Goal: Navigation & Orientation: Find specific page/section

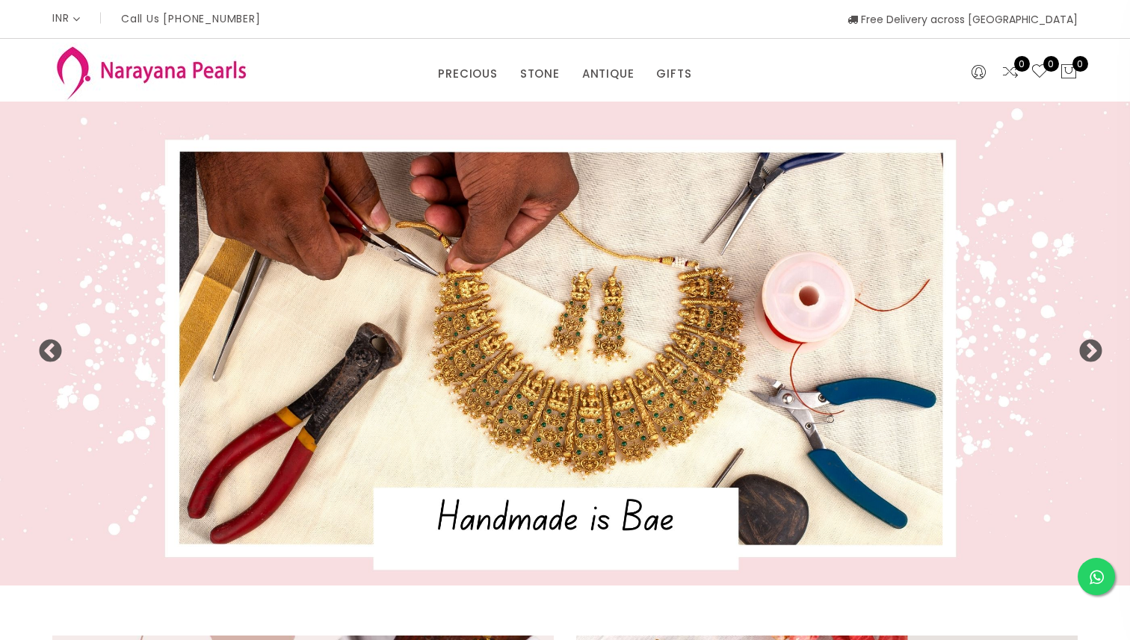
select select "INR"
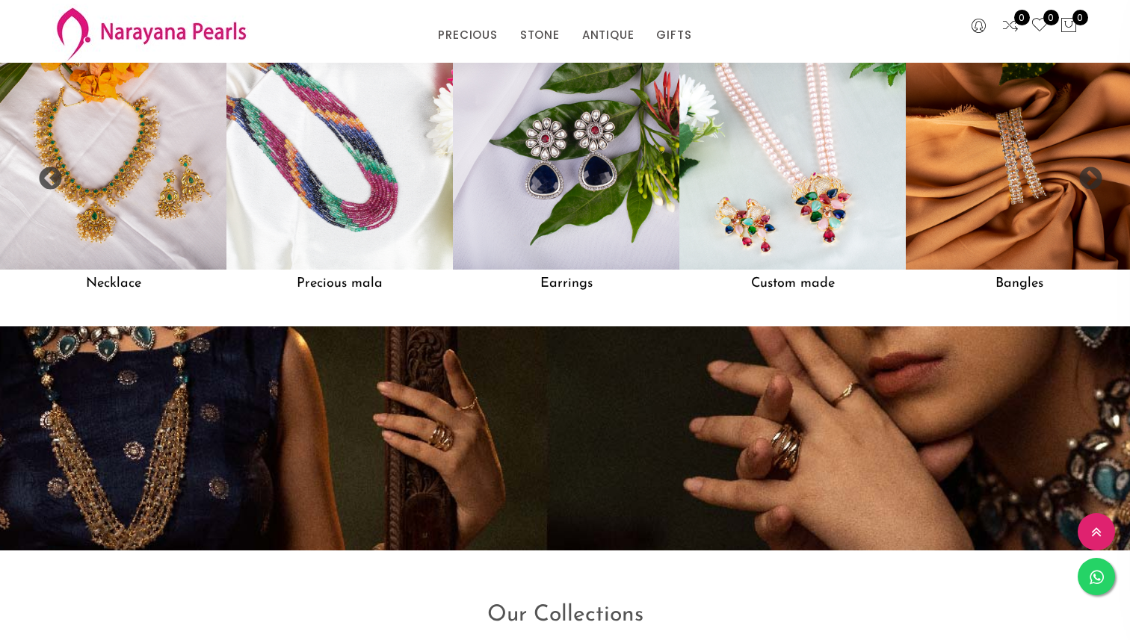
scroll to position [1343, 0]
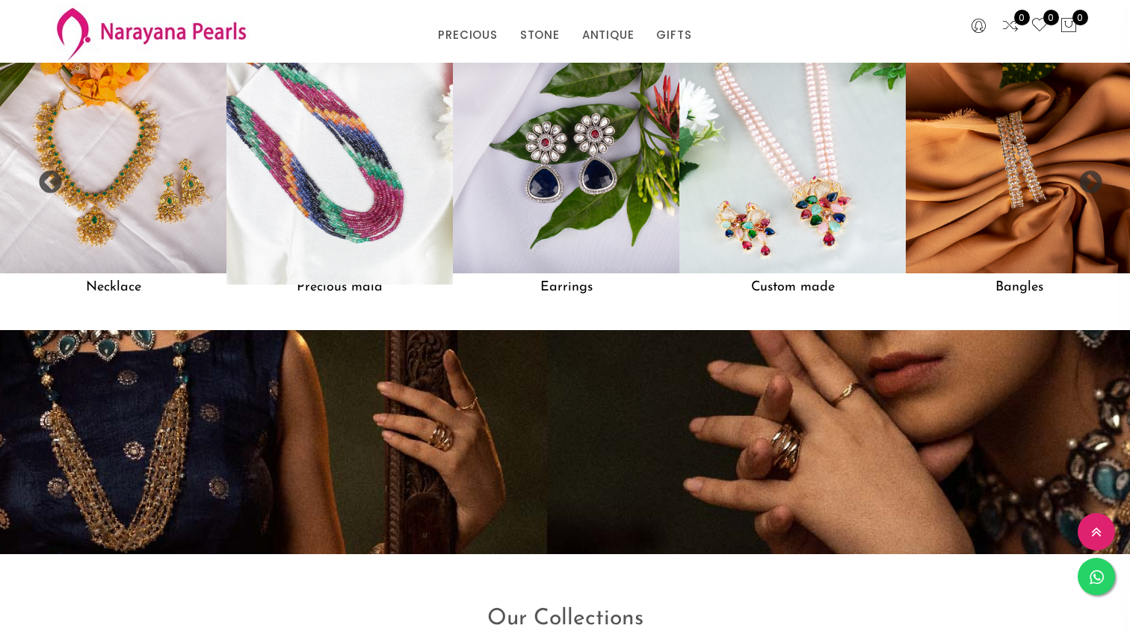
click at [303, 140] on img at bounding box center [339, 160] width 249 height 249
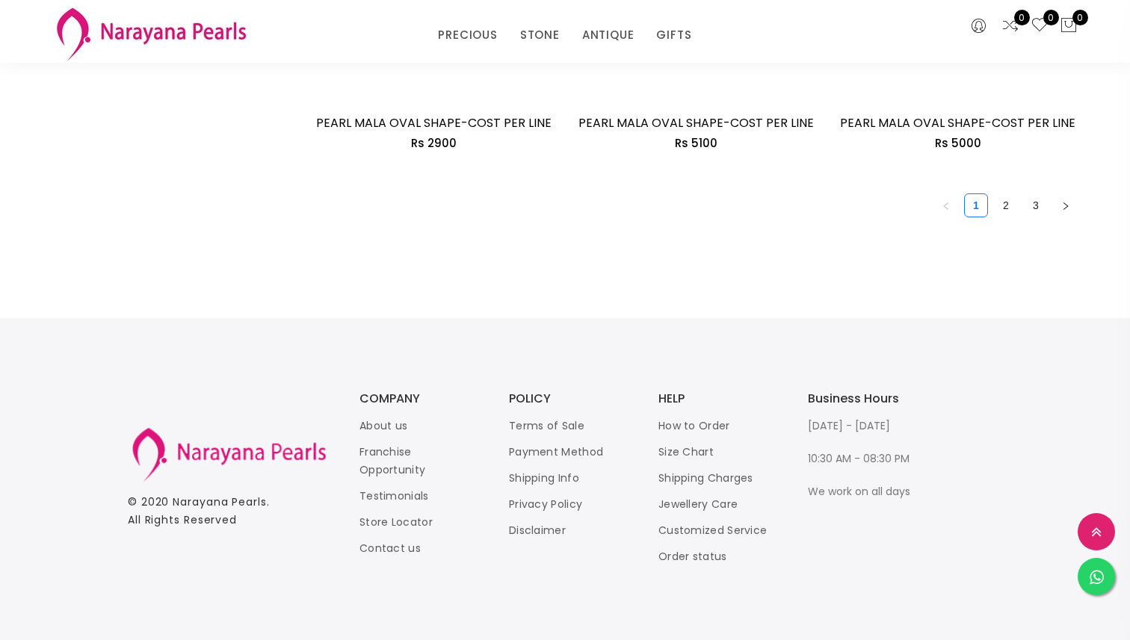
scroll to position [2075, 0]
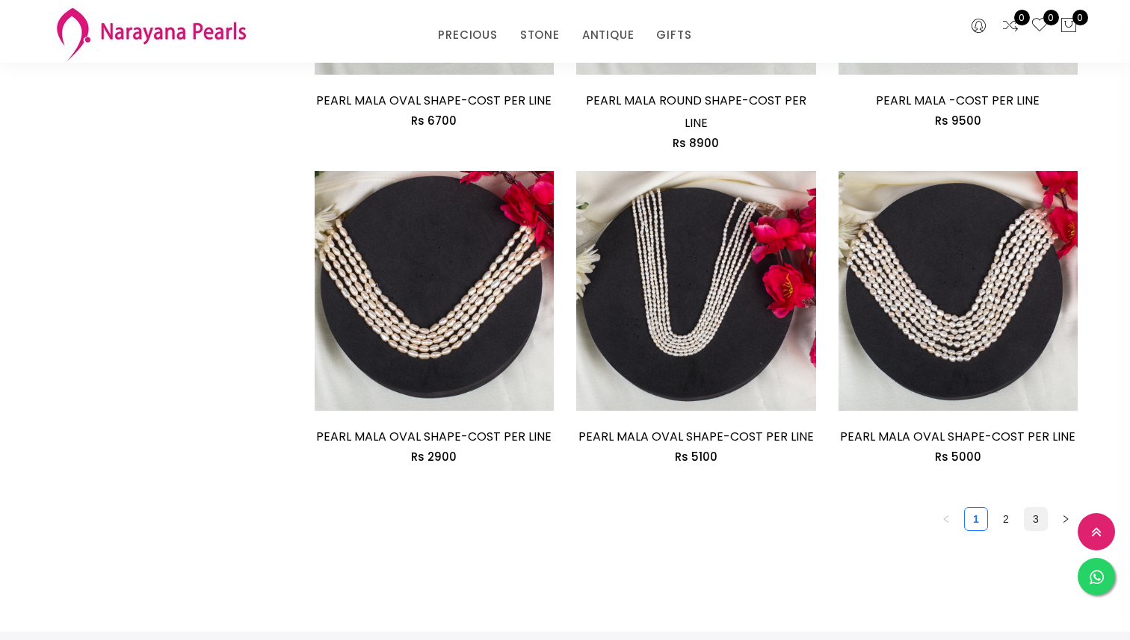
click at [1041, 523] on link "3" at bounding box center [1035, 519] width 22 height 22
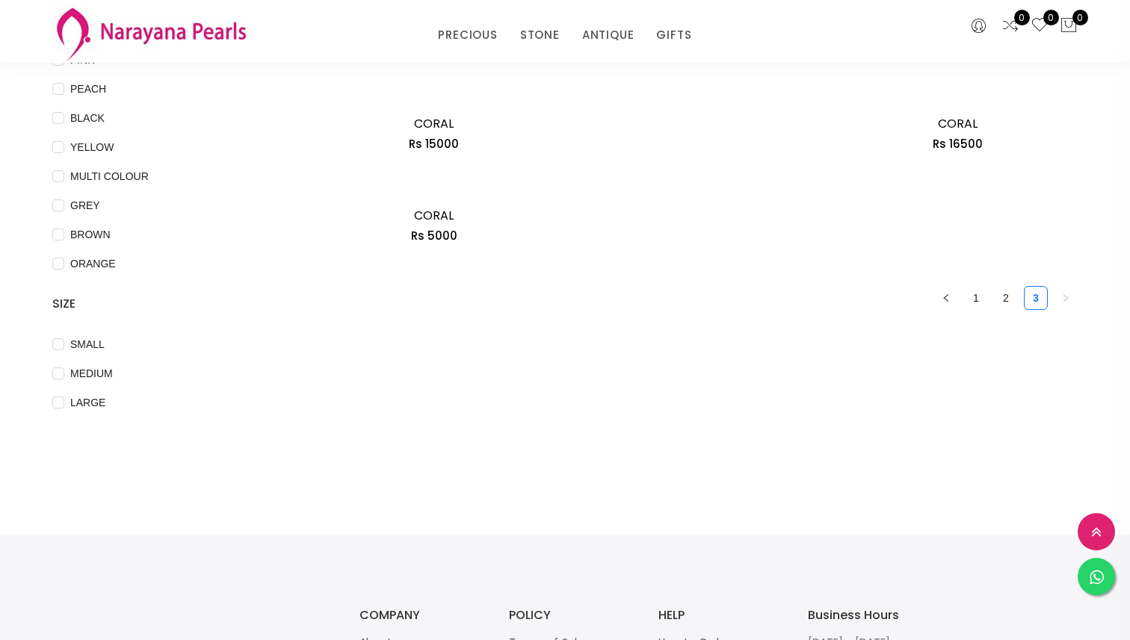
scroll to position [387, 0]
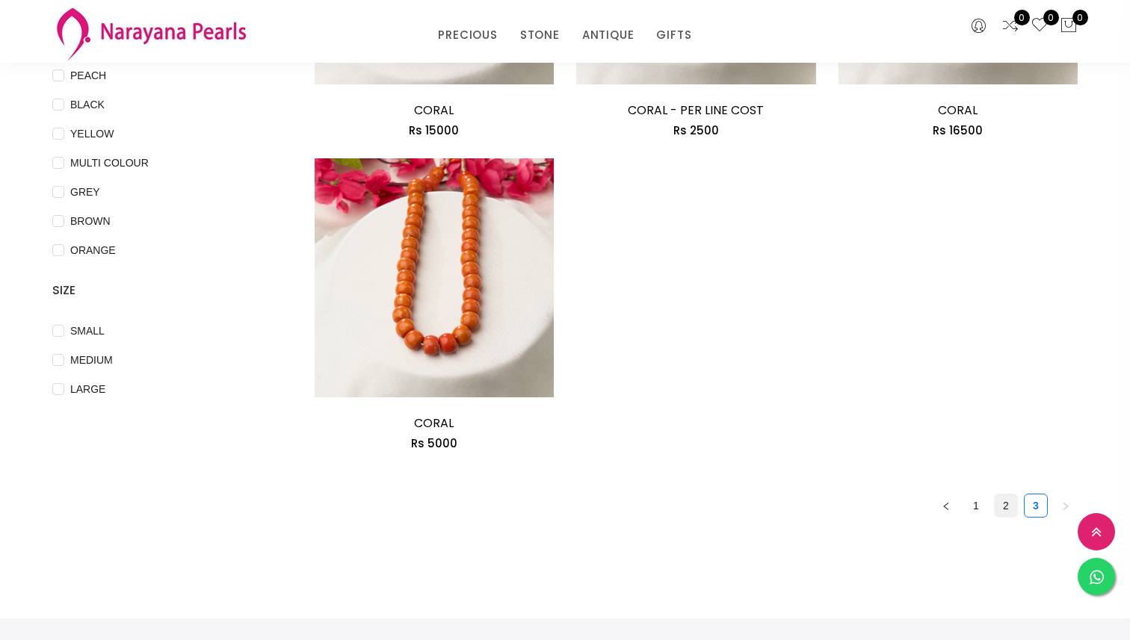
click at [1008, 507] on link "2" at bounding box center [1005, 506] width 22 height 22
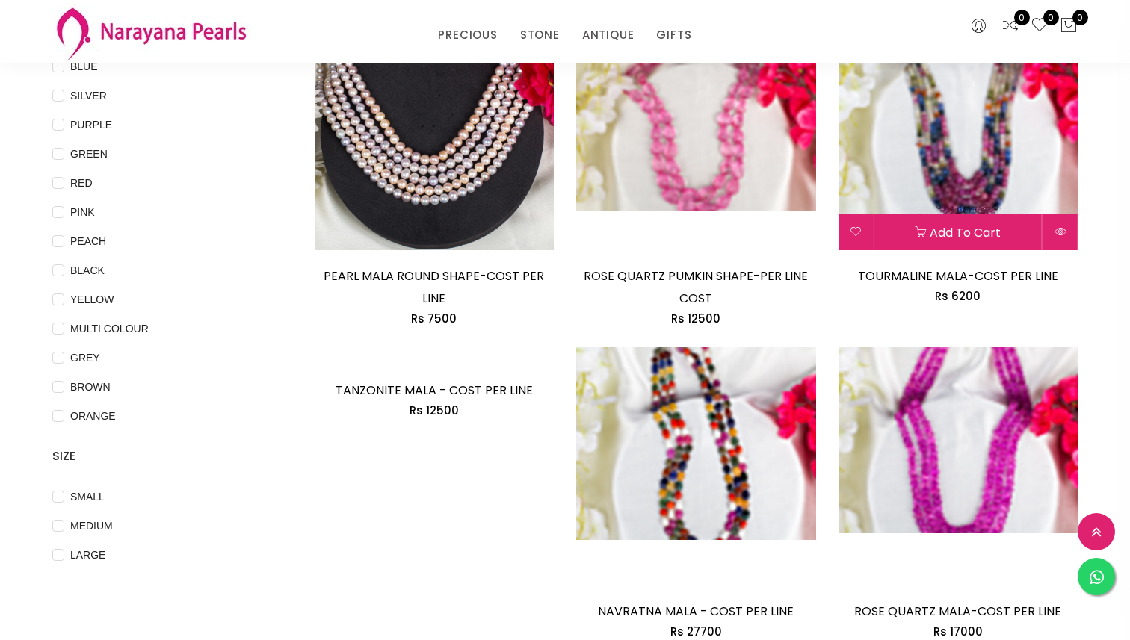
scroll to position [234, 0]
